Goal: Navigation & Orientation: Find specific page/section

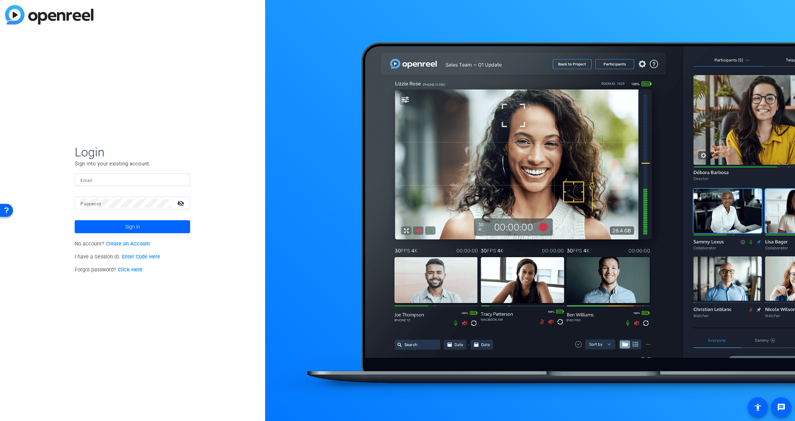
click at [114, 180] on input "Email" at bounding box center [132, 180] width 104 height 9
paste input "[PERSON_NAME][EMAIL_ADDRESS][DOMAIN_NAME]"
type input "[PERSON_NAME][EMAIL_ADDRESS][DOMAIN_NAME]"
click at [125, 229] on span "Sign in" at bounding box center [132, 227] width 15 height 18
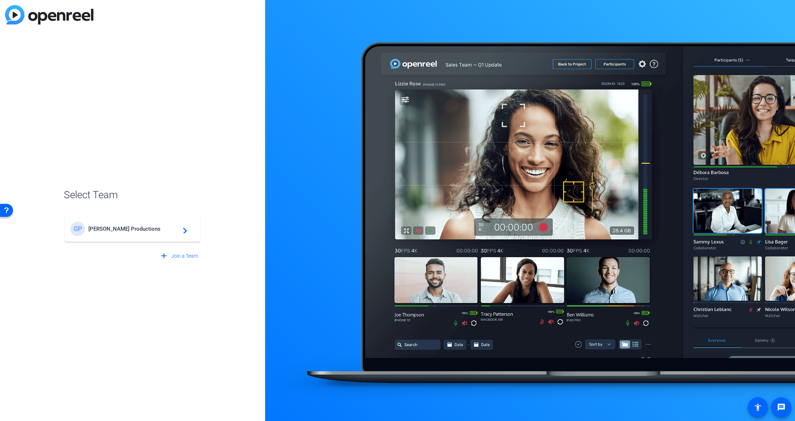
drag, startPoint x: 125, startPoint y: 227, endPoint x: 130, endPoint y: 226, distance: 5.4
click at [125, 227] on span "[PERSON_NAME] Productions" at bounding box center [133, 229] width 90 height 6
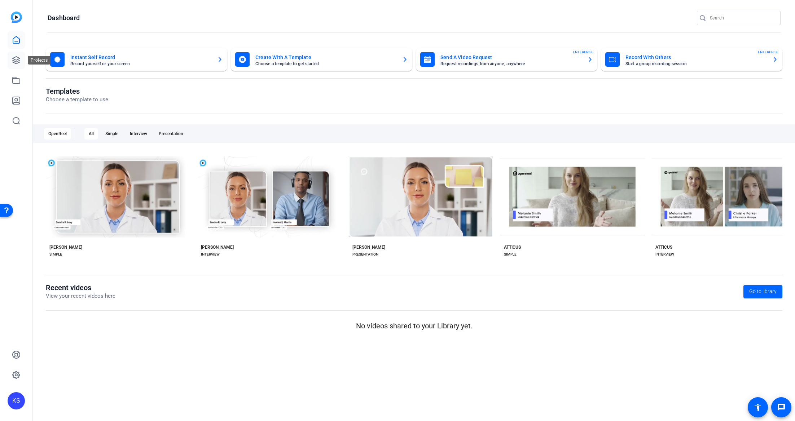
click at [17, 57] on icon at bounding box center [16, 60] width 7 height 7
